Goal: Navigation & Orientation: Find specific page/section

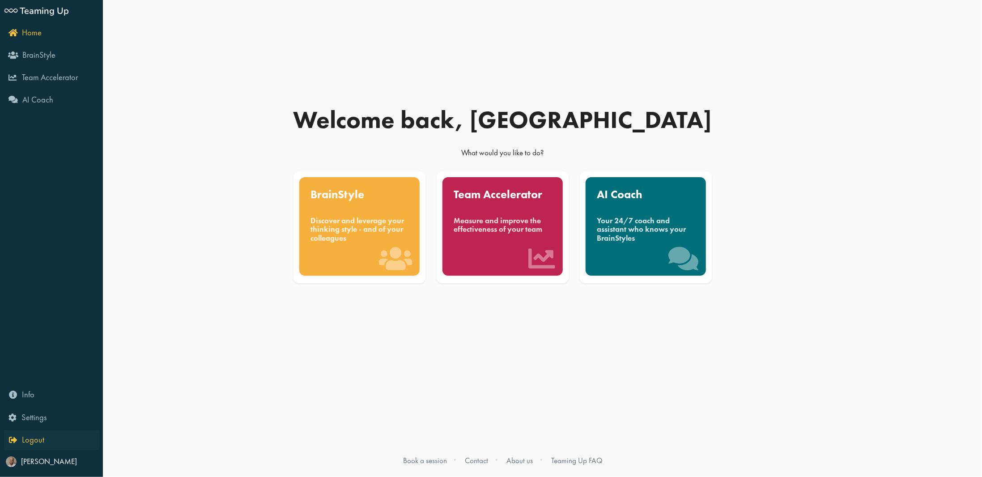
click at [9, 441] on icon "Logout" at bounding box center [26, 439] width 35 height 8
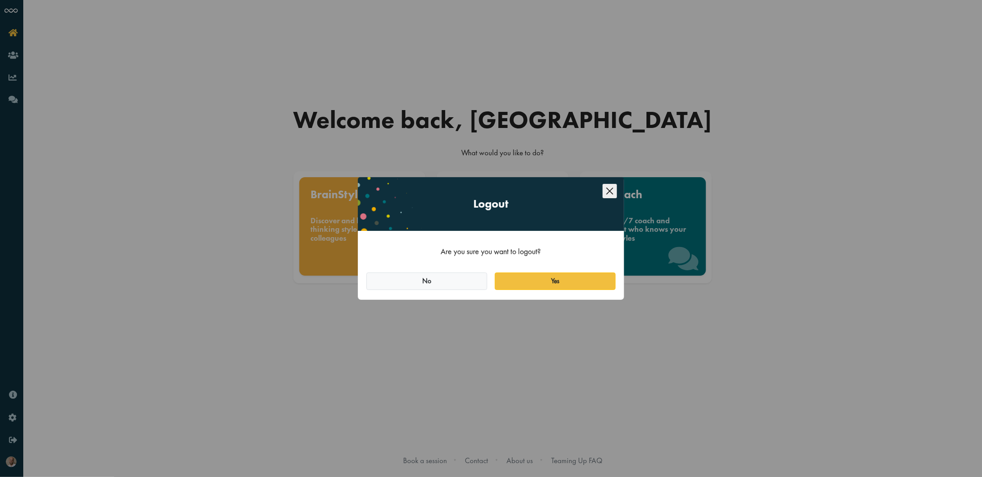
click at [569, 272] on div "Logout Are you sure you want to logout? No Yes" at bounding box center [490, 233] width 247 height 113
click at [569, 277] on button "Yes" at bounding box center [555, 281] width 121 height 18
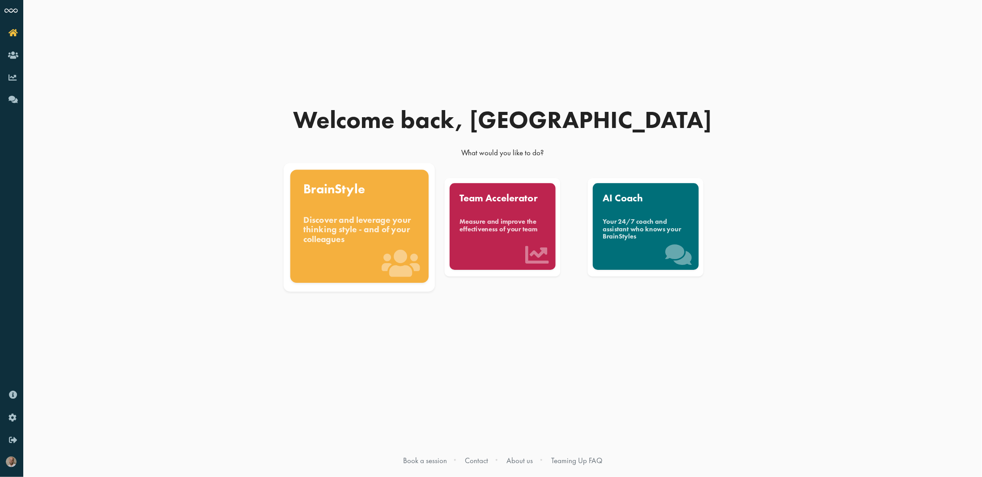
click at [356, 209] on div "BrainStyle Discover and leverage your thinking style - and of your colleagues" at bounding box center [359, 226] width 138 height 113
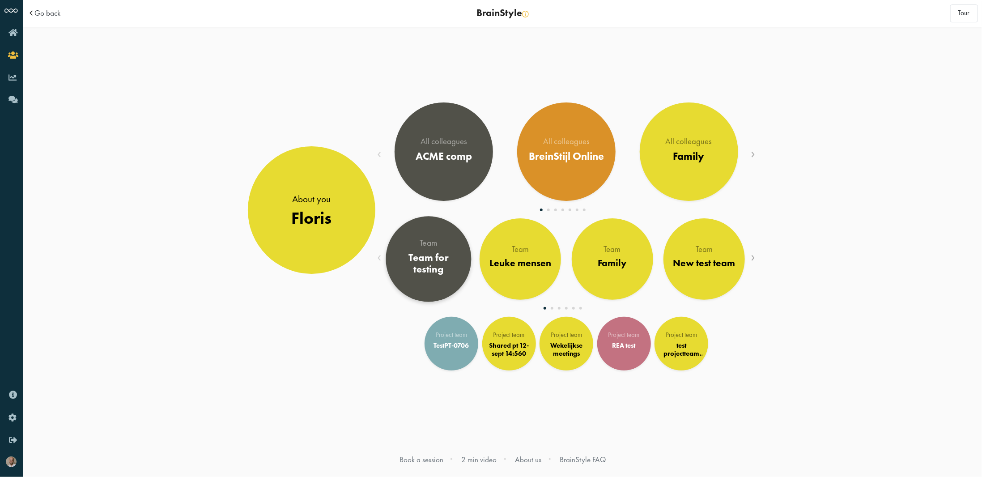
click at [432, 267] on div "Team for testing" at bounding box center [428, 263] width 69 height 24
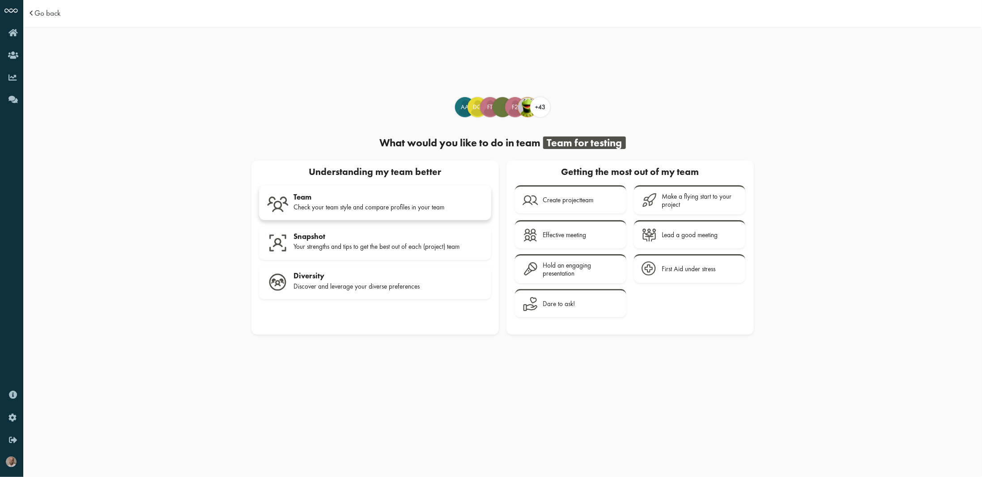
click at [351, 195] on div "Team" at bounding box center [388, 196] width 190 height 9
